Goal: Information Seeking & Learning: Learn about a topic

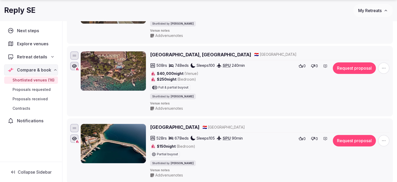
scroll to position [366, 0]
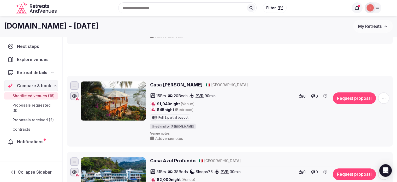
scroll to position [52, 0]
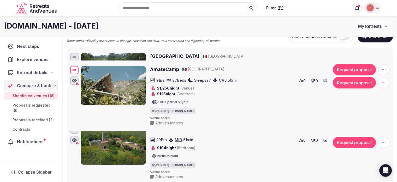
drag, startPoint x: 71, startPoint y: 59, endPoint x: 89, endPoint y: 69, distance: 20.3
click at [89, 69] on div "AmateCamp 🇲🇽 [GEOGRAPHIC_DATA] 9 Brs 27 Beds Sleeps 27 CVJ 50 min $1,250 night …" at bounding box center [230, 96] width 322 height 62
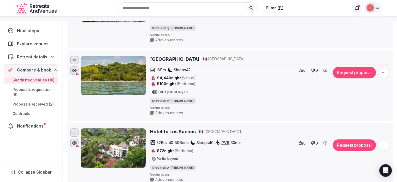
scroll to position [104, 0]
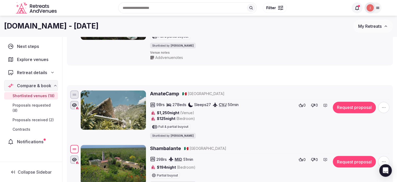
drag, startPoint x: 74, startPoint y: 78, endPoint x: 80, endPoint y: 149, distance: 71.6
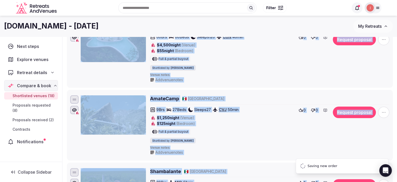
scroll to position [52, 0]
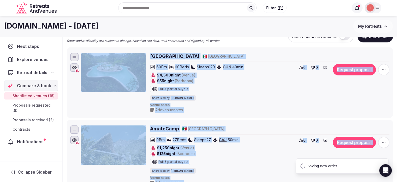
click at [82, 107] on div at bounding box center [113, 83] width 65 height 60
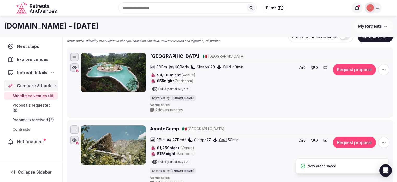
click at [155, 128] on h2 "AmateCamp" at bounding box center [164, 128] width 29 height 7
